Goal: Transaction & Acquisition: Purchase product/service

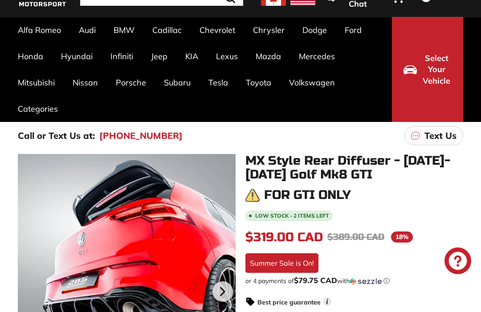
scroll to position [76, 0]
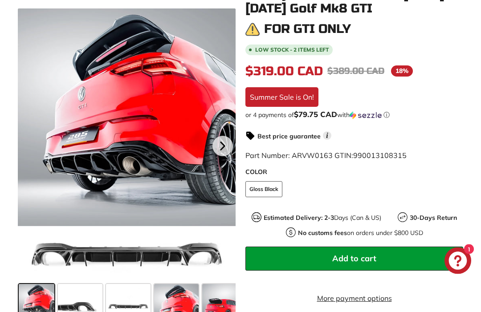
click at [73, 312] on span at bounding box center [80, 307] width 45 height 45
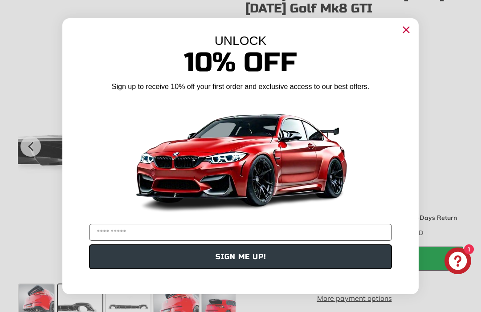
click at [409, 33] on icon "Close dialog" at bounding box center [407, 30] width 6 height 6
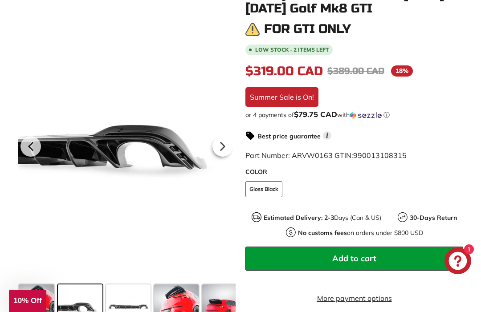
click at [175, 304] on span at bounding box center [176, 307] width 45 height 45
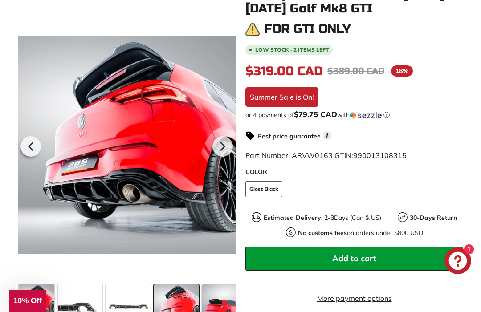
click at [221, 305] on span at bounding box center [224, 307] width 45 height 45
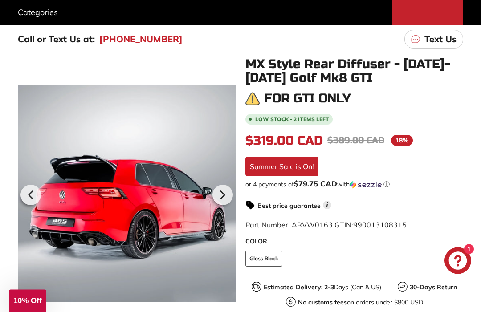
scroll to position [151, 0]
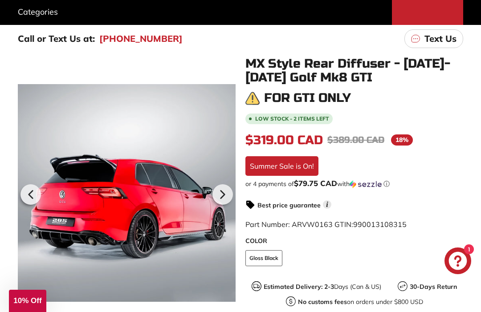
click at [222, 191] on icon at bounding box center [223, 195] width 4 height 8
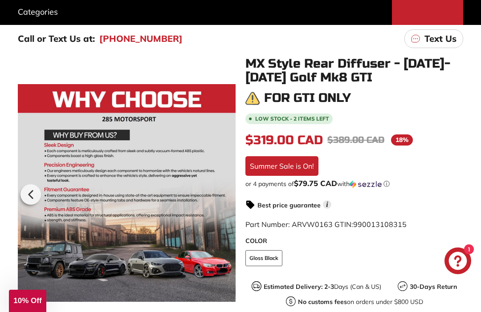
click at [28, 199] on icon at bounding box center [31, 195] width 21 height 21
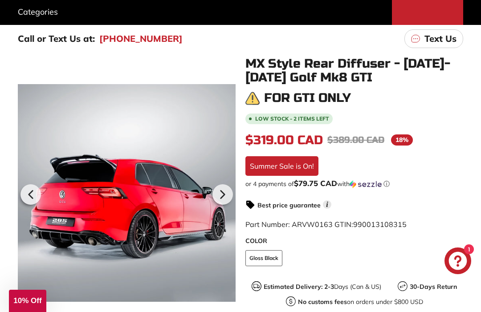
click at [29, 197] on icon at bounding box center [31, 195] width 21 height 21
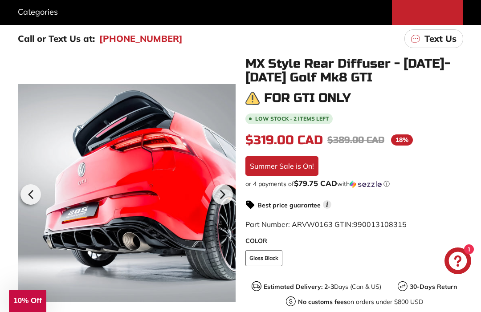
click at [36, 195] on icon at bounding box center [31, 195] width 21 height 21
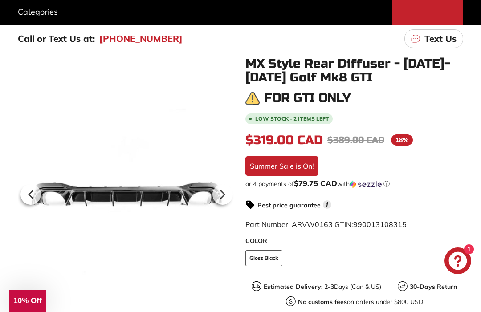
click at [20, 193] on div at bounding box center [31, 194] width 26 height 25
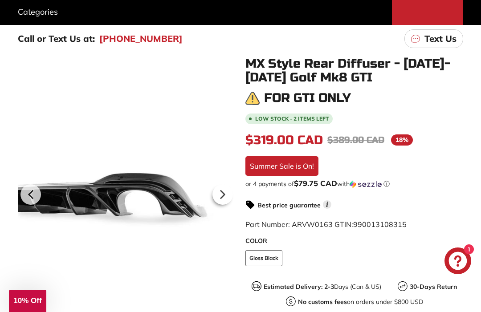
scroll to position [0, 0]
click at [20, 191] on div at bounding box center [31, 194] width 26 height 25
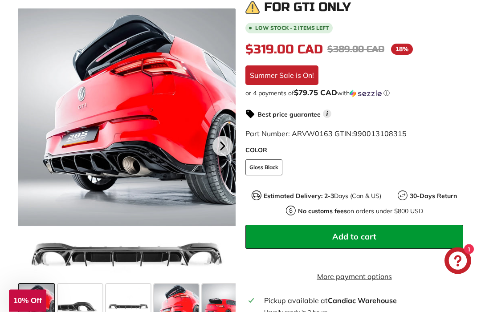
scroll to position [242, 0]
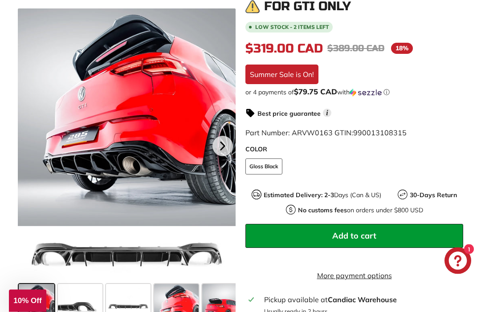
click at [217, 311] on span at bounding box center [224, 307] width 45 height 45
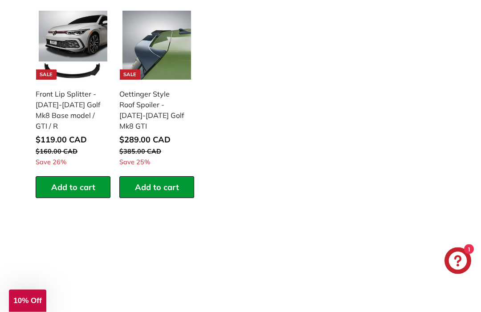
scroll to position [976, 0]
click at [61, 41] on img at bounding box center [73, 45] width 69 height 69
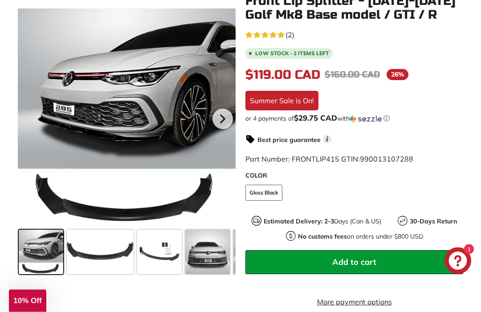
scroll to position [214, 0]
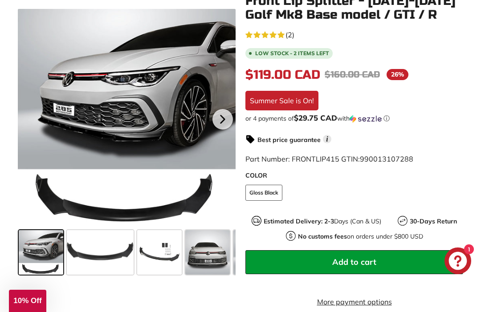
click at [205, 256] on span at bounding box center [207, 252] width 45 height 45
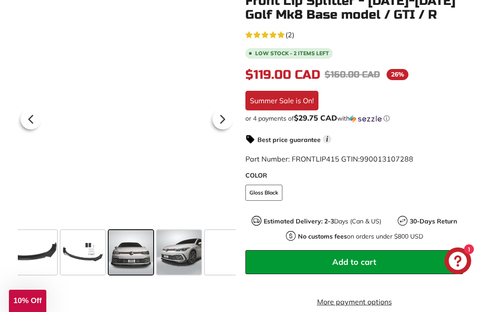
scroll to position [0, 81]
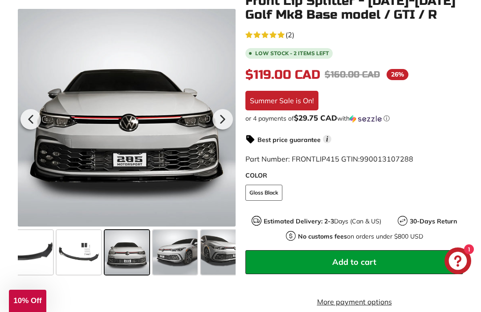
click at [126, 263] on span at bounding box center [127, 252] width 45 height 45
click at [165, 259] on span at bounding box center [175, 252] width 45 height 45
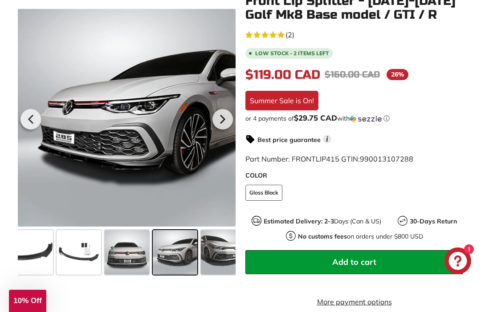
click at [212, 257] on span at bounding box center [223, 252] width 45 height 45
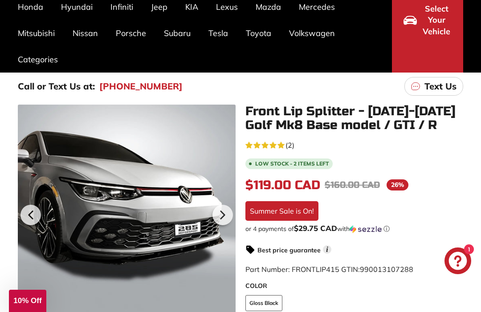
scroll to position [97, 0]
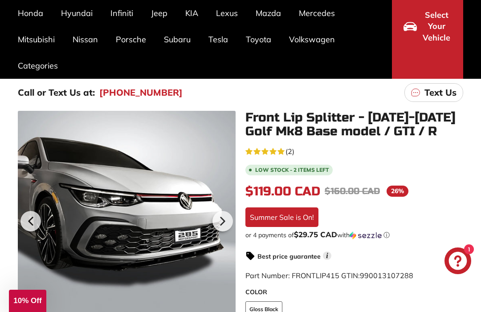
click at [122, 193] on link "Golf GTI Mk8 [2019-]" at bounding box center [143, 187] width 67 height 13
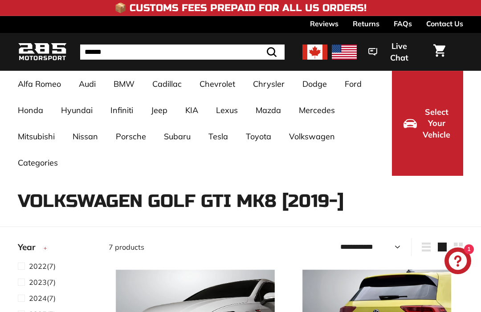
select select "**********"
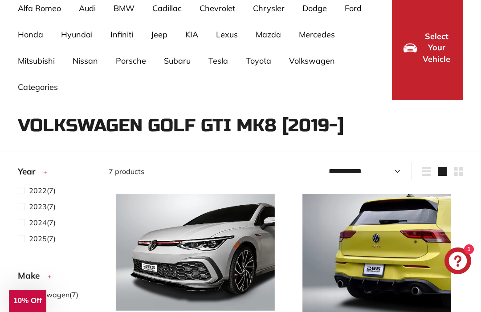
scroll to position [74, 0]
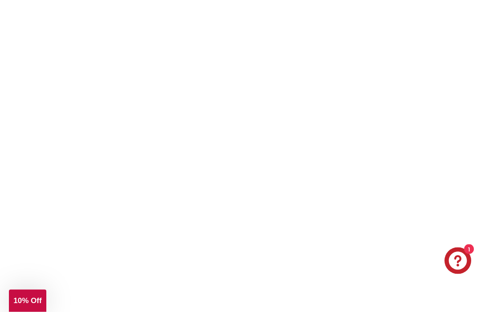
scroll to position [1491, 0]
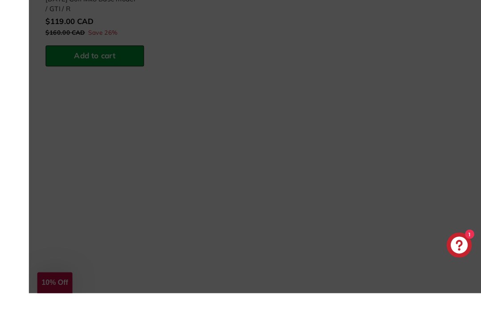
scroll to position [1494, 0]
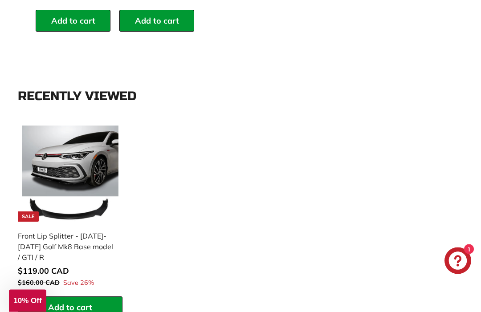
scroll to position [1076, 0]
